Goal: Information Seeking & Learning: Learn about a topic

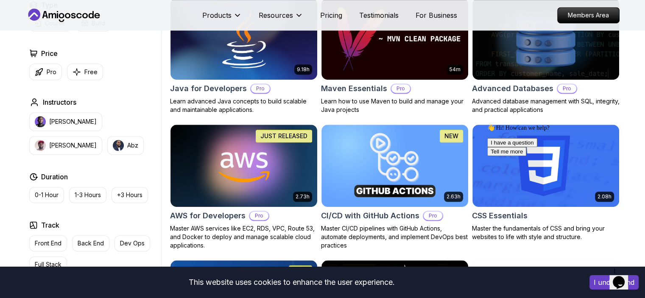
scroll to position [552, 0]
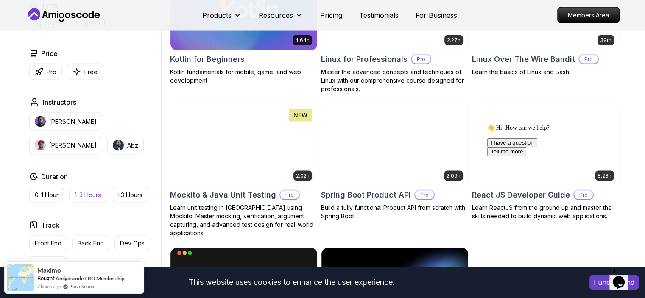
scroll to position [1825, 0]
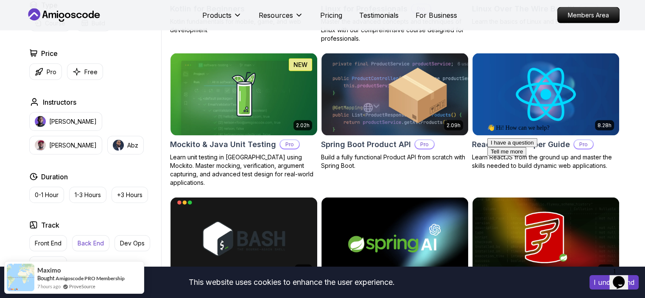
click at [96, 243] on p "Back End" at bounding box center [91, 243] width 26 height 8
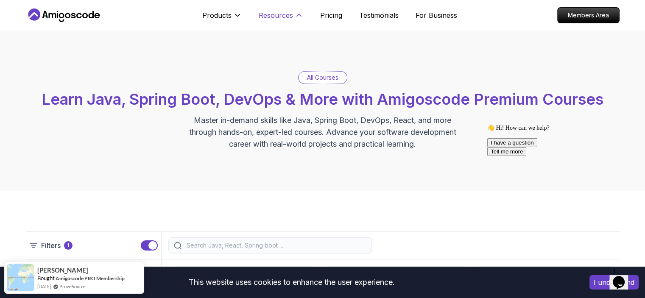
click at [292, 13] on p "Resources" at bounding box center [276, 15] width 34 height 10
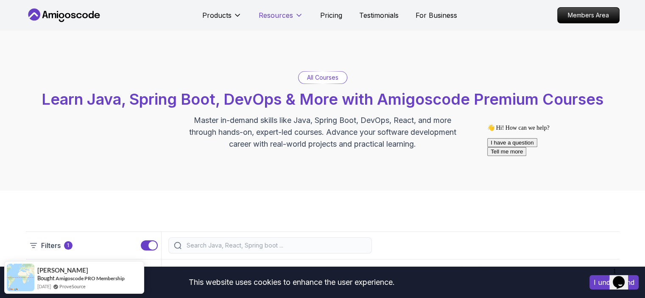
click at [295, 16] on icon at bounding box center [299, 15] width 8 height 8
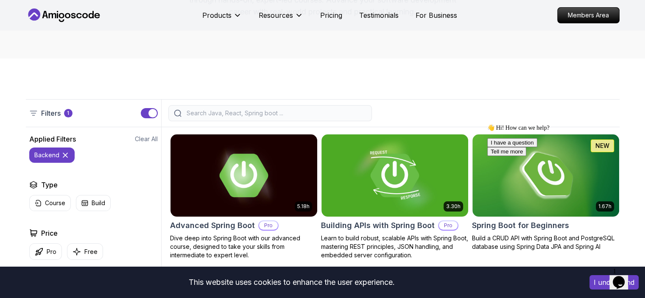
scroll to position [127, 0]
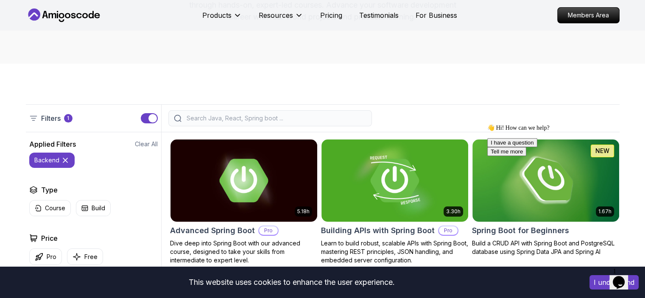
click at [211, 119] on input "search" at bounding box center [276, 118] width 182 height 8
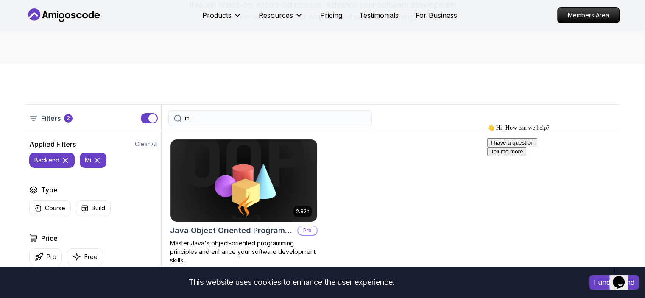
type input "m"
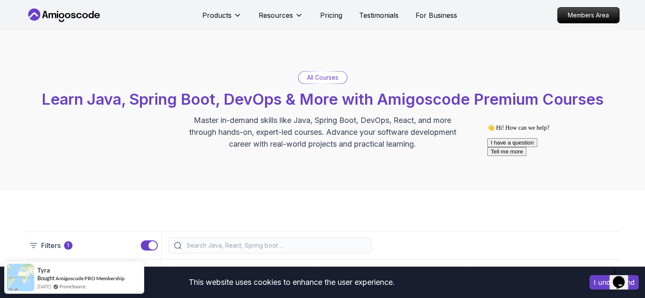
click at [233, 135] on p "Master in-demand skills like Java, Spring Boot, DevOps, React, and more through…" at bounding box center [322, 133] width 285 height 36
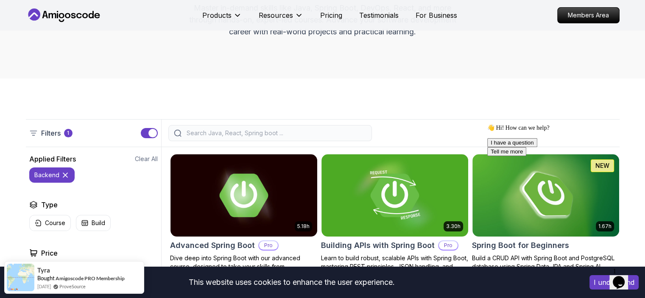
scroll to position [127, 0]
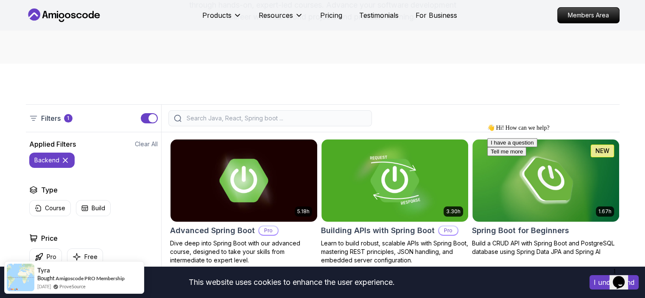
click at [147, 118] on button "button" at bounding box center [149, 118] width 17 height 10
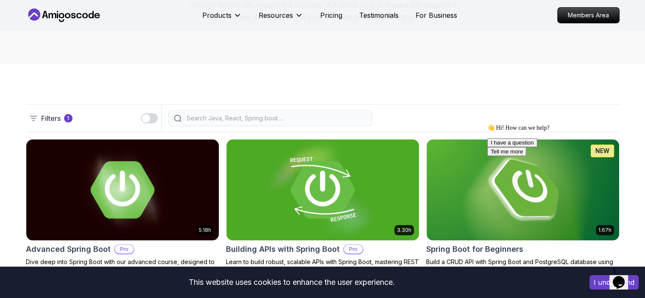
click at [150, 119] on button "button" at bounding box center [149, 118] width 17 height 10
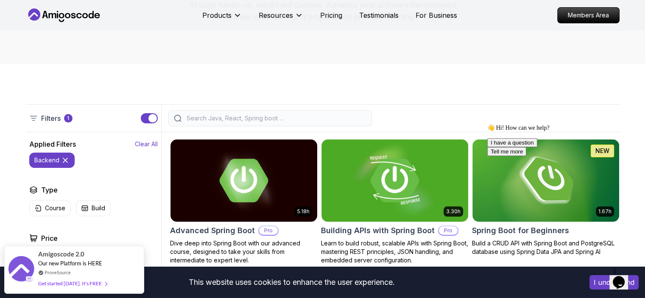
click at [142, 145] on p "Clear All" at bounding box center [146, 144] width 23 height 8
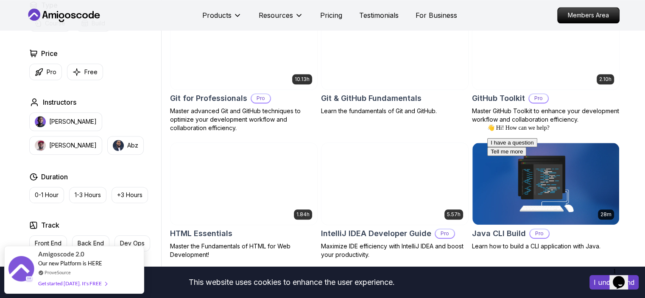
scroll to position [934, 0]
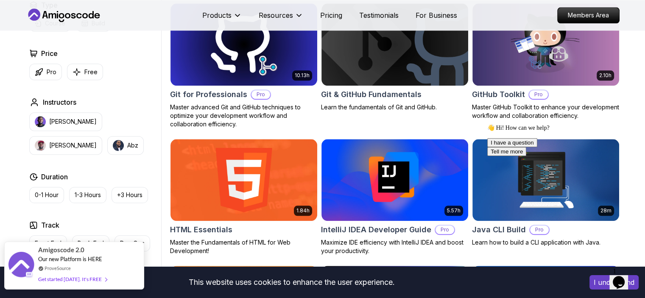
click at [73, 261] on span "Our new Platform is HERE" at bounding box center [70, 259] width 64 height 7
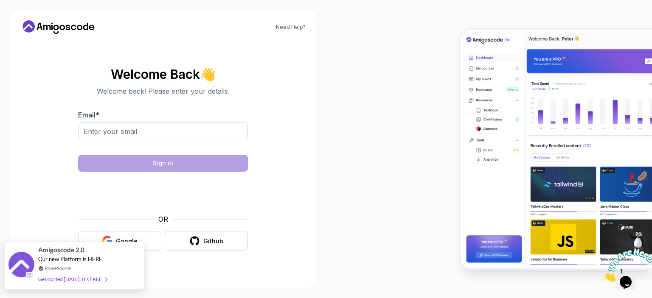
click at [79, 281] on div "Get started [DATE]. It's FREE" at bounding box center [72, 280] width 69 height 10
click at [460, 203] on img at bounding box center [555, 149] width 191 height 238
